Goal: Task Accomplishment & Management: Complete application form

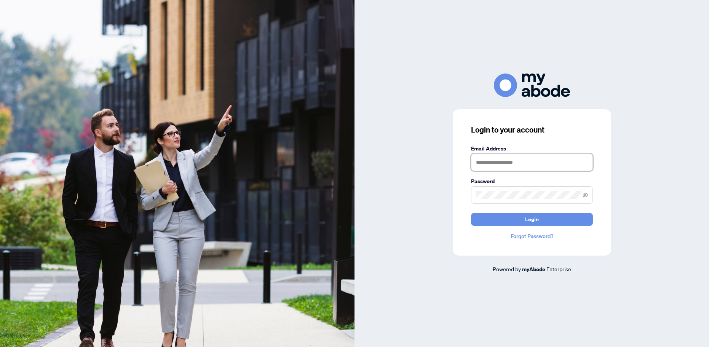
click at [500, 163] on input "text" at bounding box center [532, 162] width 122 height 18
type input "**********"
click at [531, 220] on span "Login" at bounding box center [532, 219] width 14 height 12
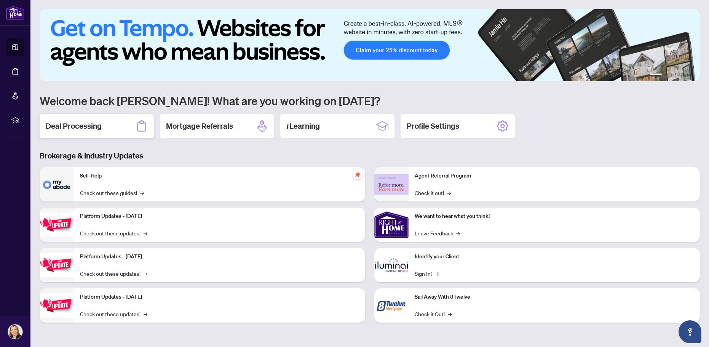
click at [90, 126] on h2 "Deal Processing" at bounding box center [74, 126] width 56 height 11
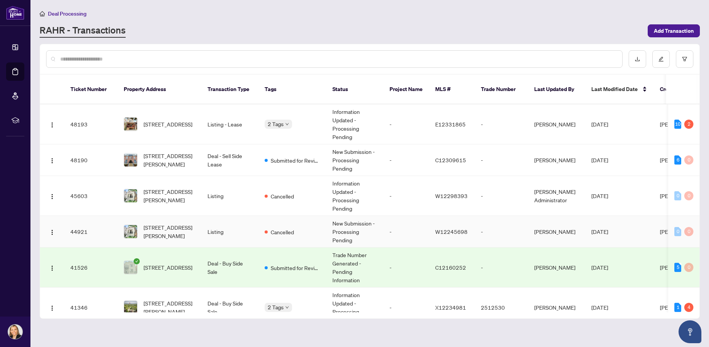
scroll to position [114, 0]
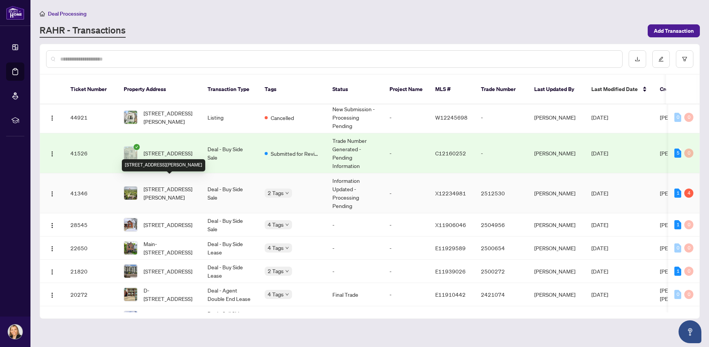
click at [167, 185] on span "[STREET_ADDRESS][PERSON_NAME]" at bounding box center [169, 193] width 52 height 17
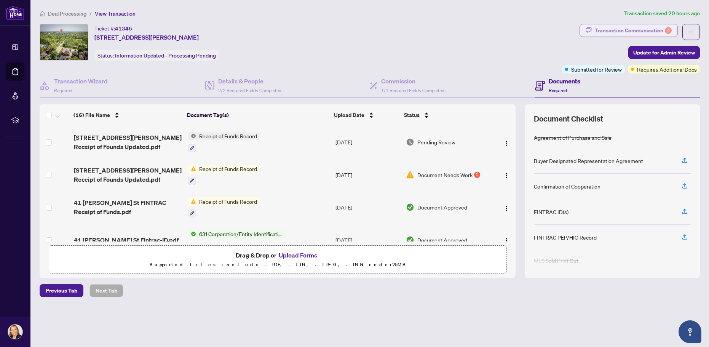
click at [631, 28] on div "Transaction Communication 4" at bounding box center [633, 30] width 77 height 12
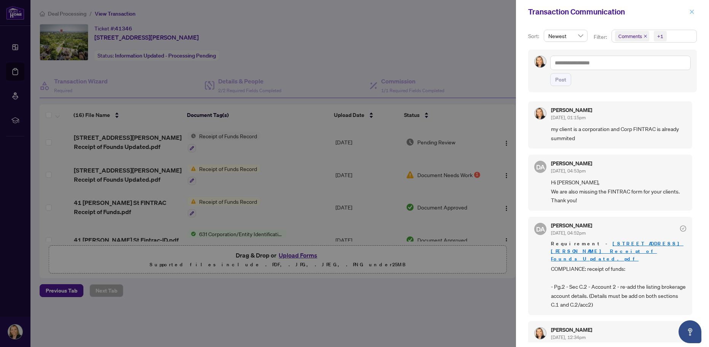
click at [692, 10] on icon "close" at bounding box center [691, 11] width 5 height 5
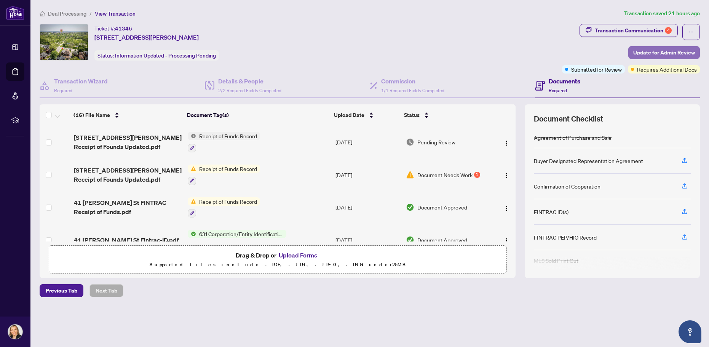
click at [669, 52] on span "Update for Admin Review" at bounding box center [664, 52] width 62 height 12
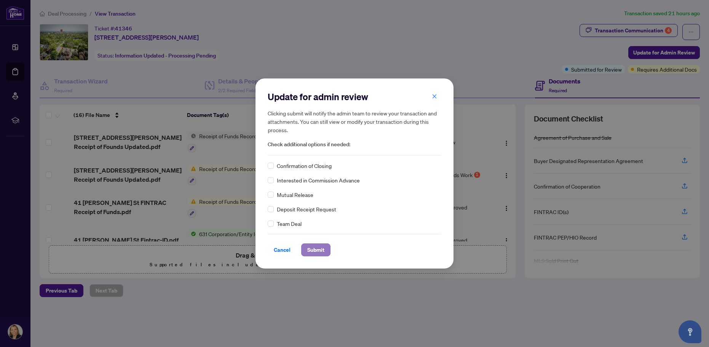
click at [311, 251] on span "Submit" at bounding box center [315, 250] width 17 height 12
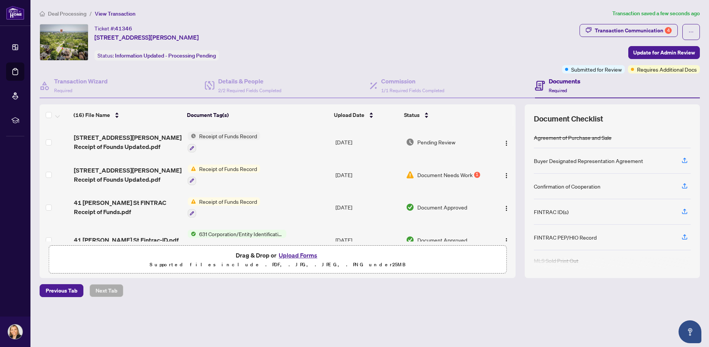
click at [271, 165] on body "Dashboard Deal Processing Mortgage Referrals rLearning [PERSON_NAME] [PERSON_NA…" at bounding box center [354, 173] width 709 height 347
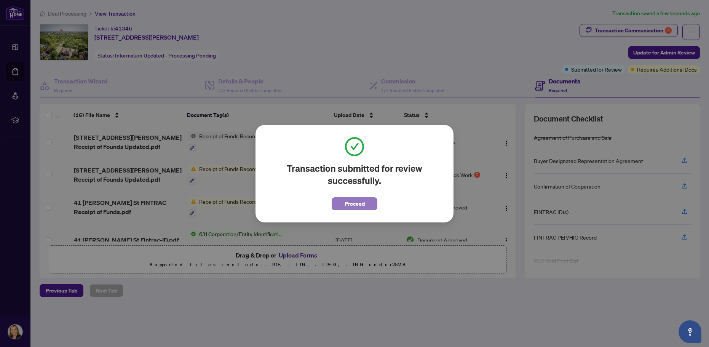
click at [356, 201] on span "Proceed" at bounding box center [354, 204] width 20 height 12
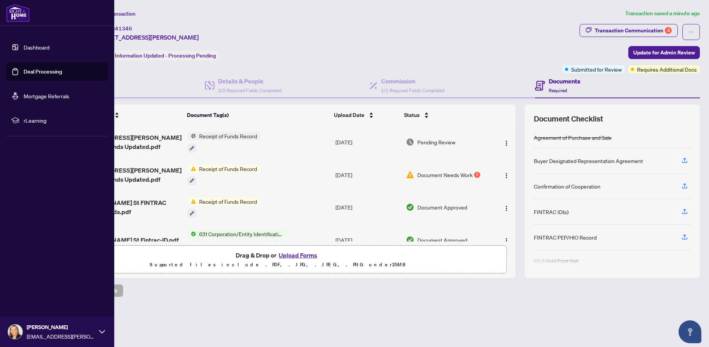
click at [34, 48] on link "Dashboard" at bounding box center [37, 47] width 26 height 7
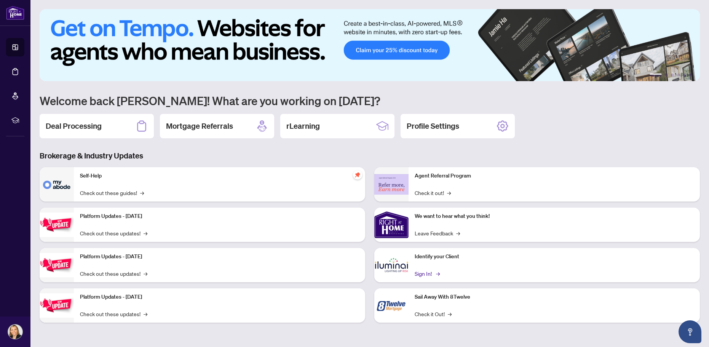
click at [418, 273] on link "Sign In! →" at bounding box center [426, 273] width 24 height 8
